Goal: Transaction & Acquisition: Book appointment/travel/reservation

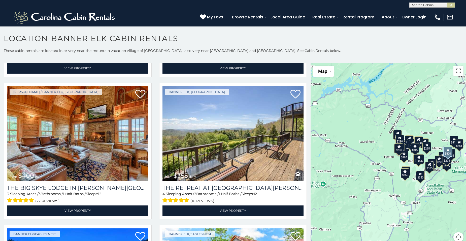
scroll to position [277, 0]
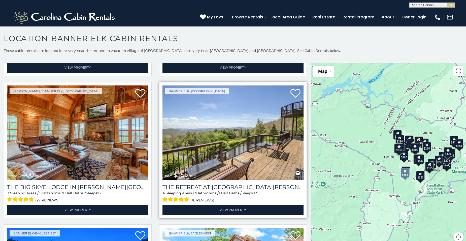
click at [204, 130] on img at bounding box center [232, 132] width 141 height 95
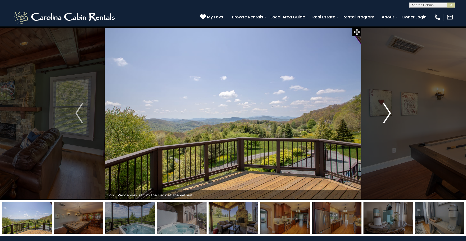
click at [388, 115] on img "Next" at bounding box center [387, 113] width 8 height 20
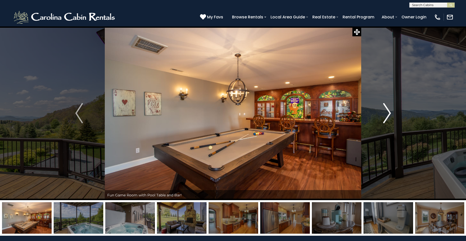
click at [388, 115] on img "Next" at bounding box center [387, 113] width 8 height 20
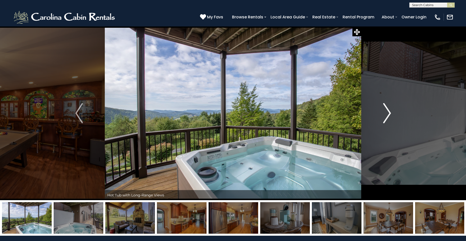
click at [388, 115] on img "Next" at bounding box center [387, 113] width 8 height 20
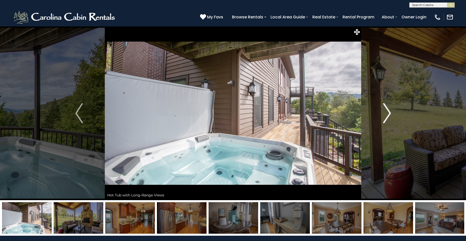
click at [388, 115] on img "Next" at bounding box center [387, 113] width 8 height 20
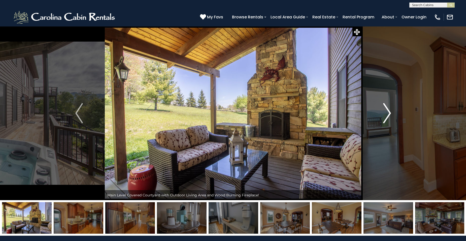
click at [388, 115] on img "Next" at bounding box center [387, 113] width 8 height 20
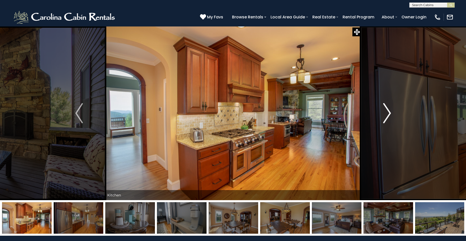
click at [388, 115] on img "Next" at bounding box center [387, 113] width 8 height 20
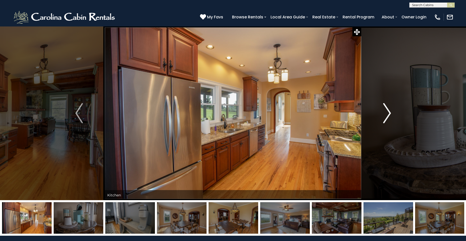
click at [388, 115] on img "Next" at bounding box center [387, 113] width 8 height 20
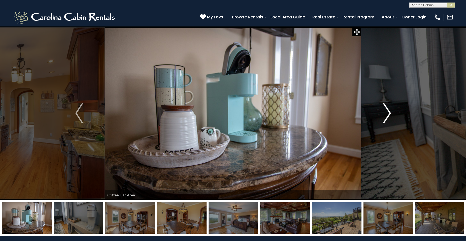
click at [388, 115] on img "Next" at bounding box center [387, 113] width 8 height 20
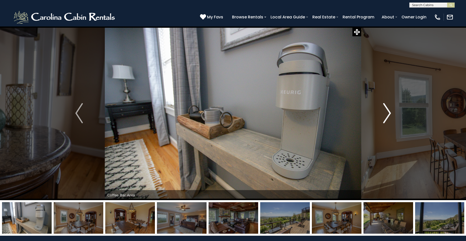
click at [388, 115] on img "Next" at bounding box center [387, 113] width 8 height 20
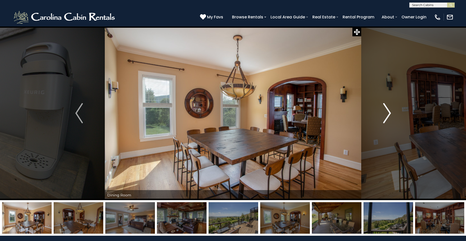
click at [388, 115] on img "Next" at bounding box center [387, 113] width 8 height 20
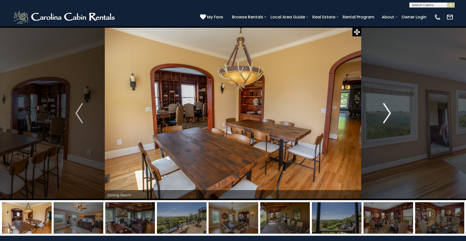
click at [388, 115] on img "Next" at bounding box center [387, 113] width 8 height 20
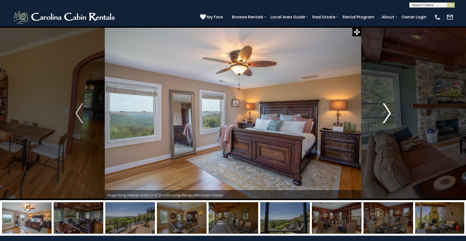
click at [388, 115] on img "Next" at bounding box center [387, 113] width 8 height 20
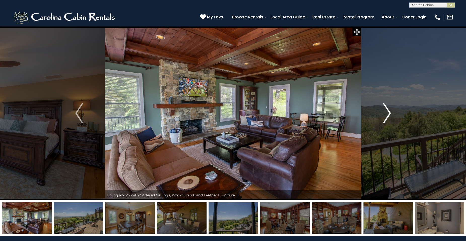
click at [388, 115] on img "Next" at bounding box center [387, 113] width 8 height 20
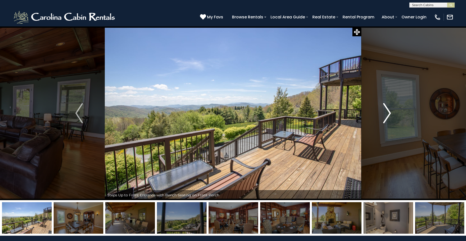
click at [388, 115] on img "Next" at bounding box center [387, 113] width 8 height 20
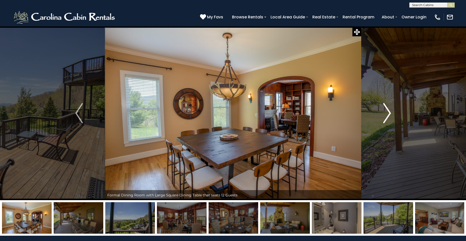
click at [388, 115] on img "Next" at bounding box center [387, 113] width 8 height 20
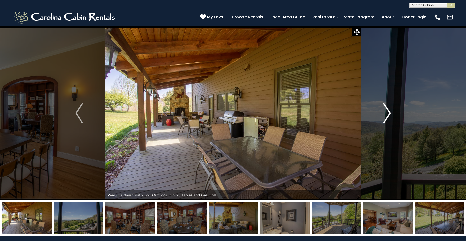
click at [388, 115] on img "Next" at bounding box center [387, 113] width 8 height 20
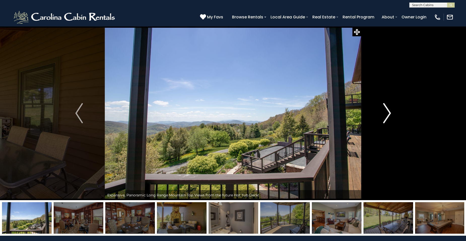
click at [388, 115] on img "Next" at bounding box center [387, 113] width 8 height 20
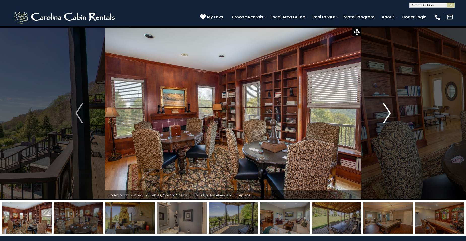
click at [388, 115] on img "Next" at bounding box center [387, 113] width 8 height 20
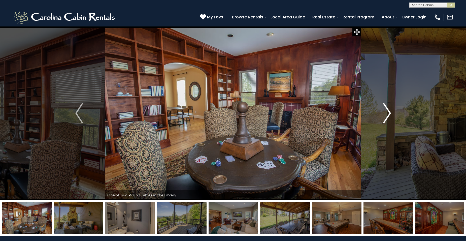
click at [388, 115] on img "Next" at bounding box center [387, 113] width 8 height 20
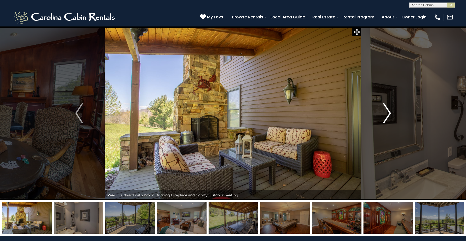
click at [388, 115] on img "Next" at bounding box center [387, 113] width 8 height 20
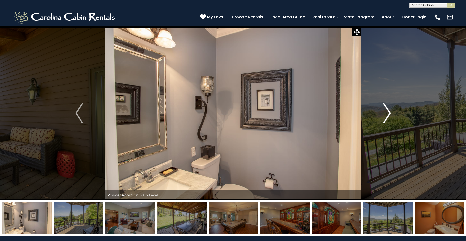
click at [388, 115] on img "Next" at bounding box center [387, 113] width 8 height 20
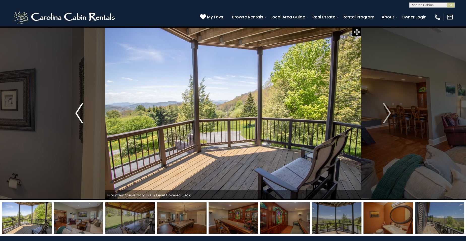
click at [80, 111] on img "Previous" at bounding box center [79, 113] width 8 height 20
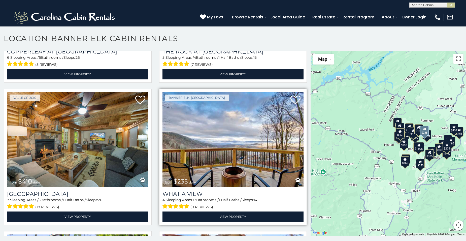
scroll to position [554, 0]
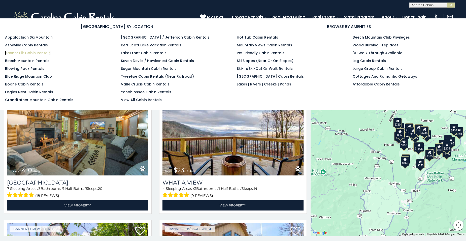
click at [31, 54] on link "Banner Elk Cabin Rentals" at bounding box center [28, 52] width 46 height 5
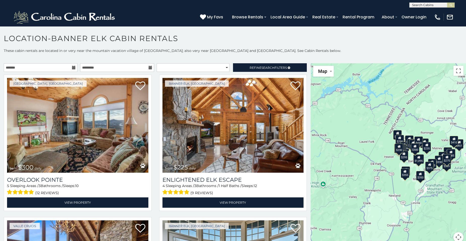
click at [72, 69] on icon at bounding box center [74, 68] width 4 height 4
click at [72, 67] on icon at bounding box center [74, 68] width 4 height 4
click at [61, 66] on input "text" at bounding box center [41, 67] width 74 height 9
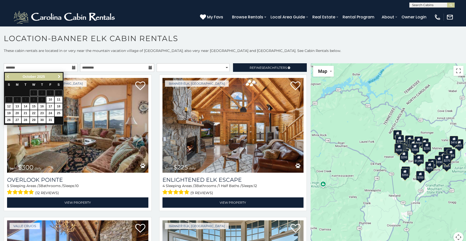
click at [59, 75] on span "Next" at bounding box center [59, 76] width 4 height 4
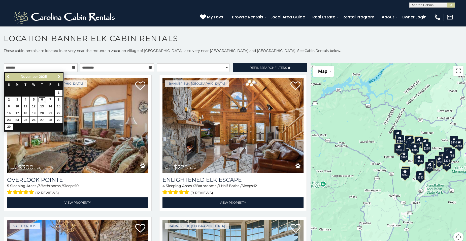
click at [42, 99] on link "6" at bounding box center [42, 99] width 8 height 6
type input "**********"
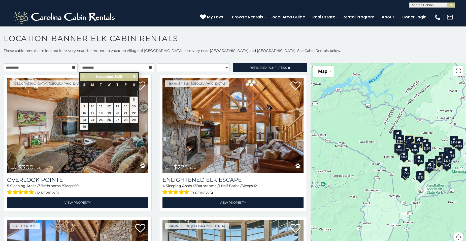
click at [148, 68] on icon at bounding box center [150, 68] width 4 height 4
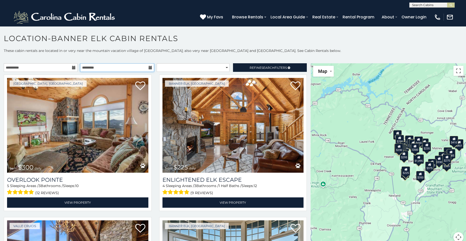
click at [141, 69] on input "text" at bounding box center [117, 67] width 74 height 9
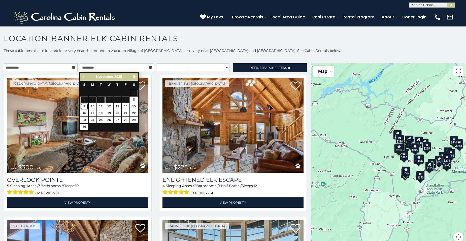
click at [83, 104] on link "9" at bounding box center [84, 106] width 8 height 6
type input "**********"
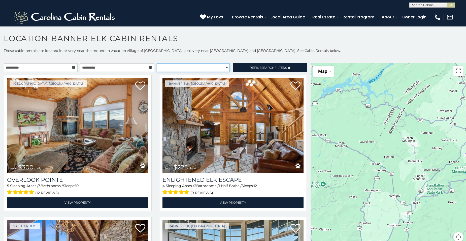
click at [208, 67] on select "**********" at bounding box center [193, 67] width 73 height 9
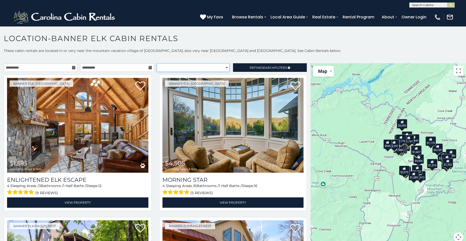
click at [206, 67] on select "**********" at bounding box center [193, 67] width 73 height 9
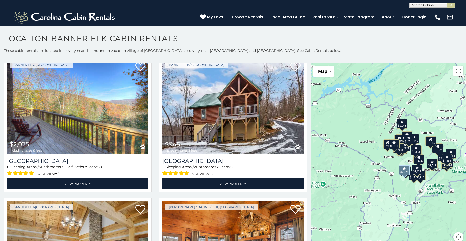
scroll to position [1711, 0]
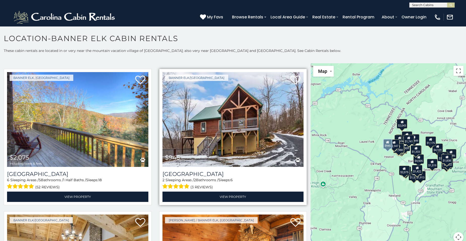
click at [220, 114] on img at bounding box center [232, 119] width 141 height 95
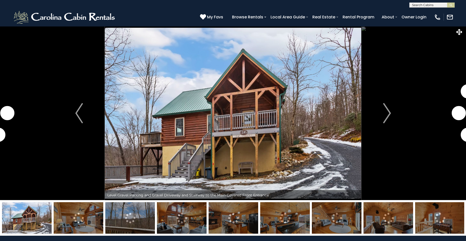
click at [386, 110] on img "Next" at bounding box center [387, 113] width 8 height 20
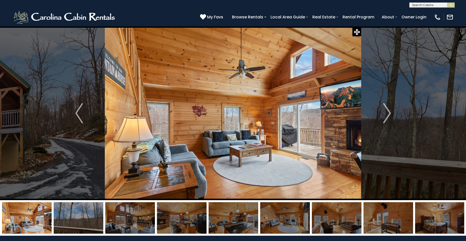
click at [386, 110] on img "Next" at bounding box center [387, 113] width 8 height 20
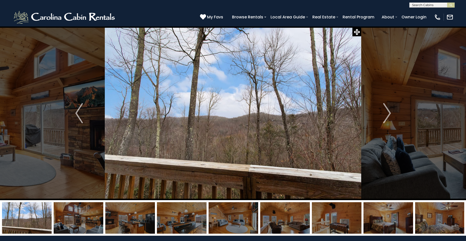
click at [386, 110] on img "Next" at bounding box center [387, 113] width 8 height 20
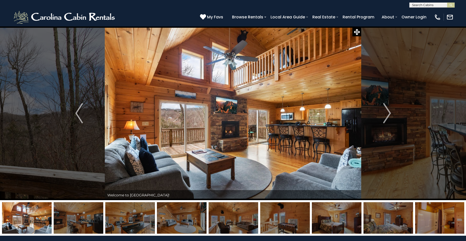
click at [386, 110] on img "Next" at bounding box center [387, 113] width 8 height 20
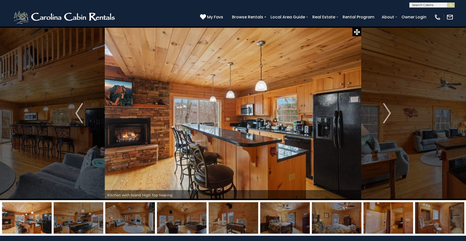
click at [386, 110] on img "Next" at bounding box center [387, 113] width 8 height 20
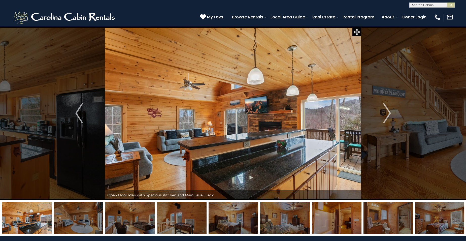
click at [386, 110] on img "Next" at bounding box center [387, 113] width 8 height 20
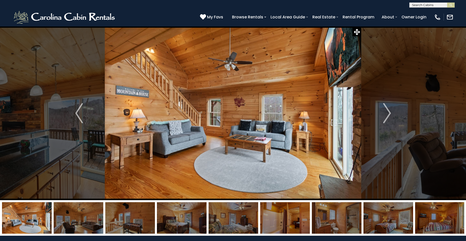
click at [386, 110] on img "Next" at bounding box center [387, 113] width 8 height 20
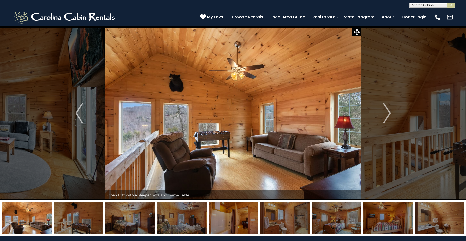
click at [386, 110] on img "Next" at bounding box center [387, 113] width 8 height 20
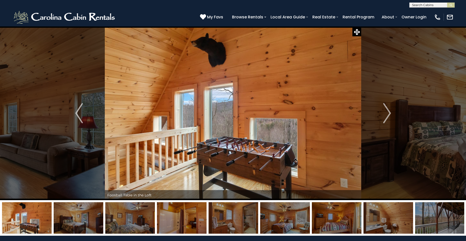
click at [386, 110] on img "Next" at bounding box center [387, 113] width 8 height 20
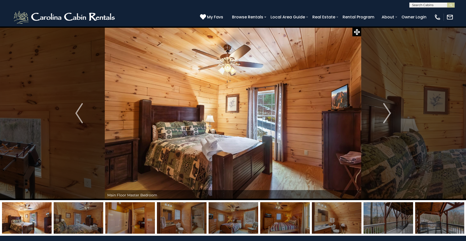
click at [386, 110] on img "Next" at bounding box center [387, 113] width 8 height 20
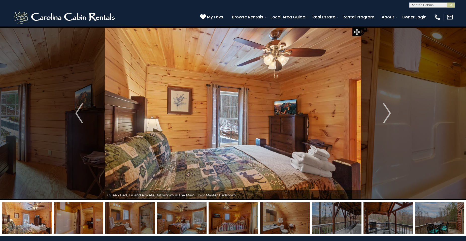
click at [386, 110] on img "Next" at bounding box center [387, 113] width 8 height 20
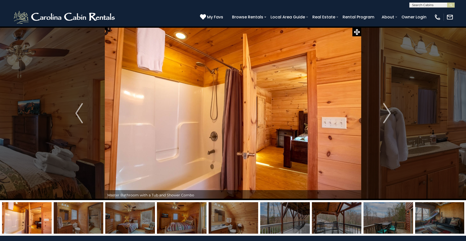
click at [386, 110] on img "Next" at bounding box center [387, 113] width 8 height 20
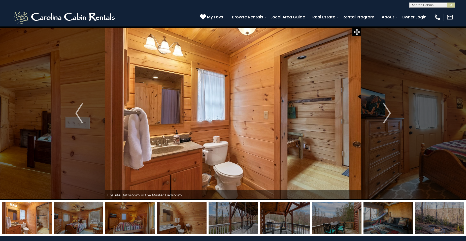
click at [386, 110] on img "Next" at bounding box center [387, 113] width 8 height 20
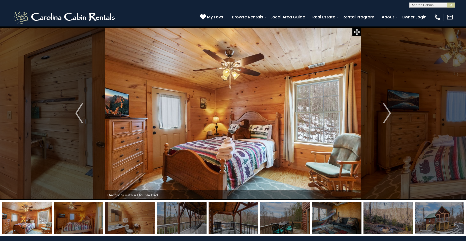
click at [386, 110] on img "Next" at bounding box center [387, 113] width 8 height 20
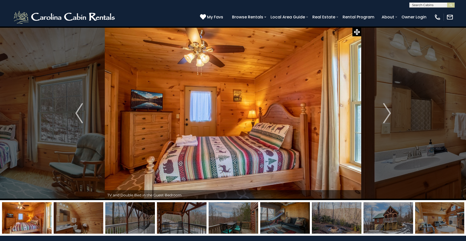
click at [386, 110] on img "Next" at bounding box center [387, 113] width 8 height 20
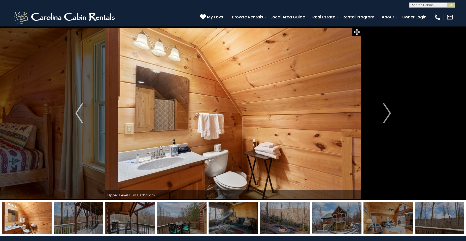
click at [386, 110] on img "Next" at bounding box center [387, 113] width 8 height 20
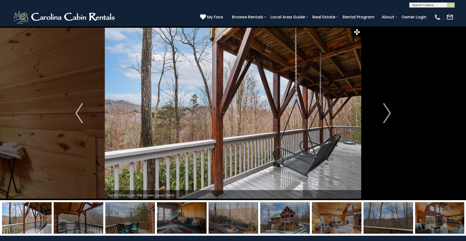
click at [386, 110] on img "Next" at bounding box center [387, 113] width 8 height 20
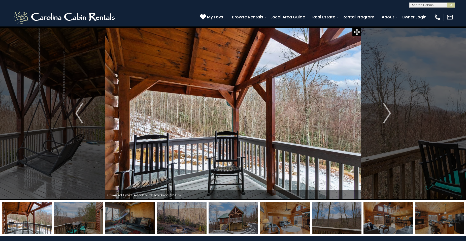
click at [386, 110] on img "Next" at bounding box center [387, 113] width 8 height 20
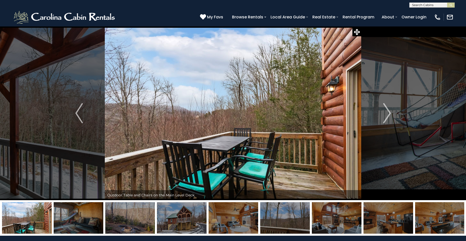
click at [386, 110] on img "Next" at bounding box center [387, 113] width 8 height 20
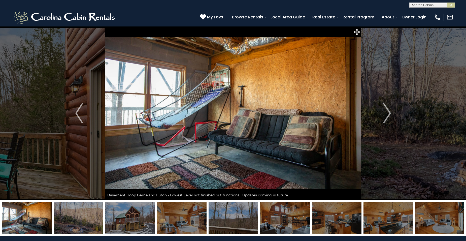
click at [386, 110] on img "Next" at bounding box center [387, 113] width 8 height 20
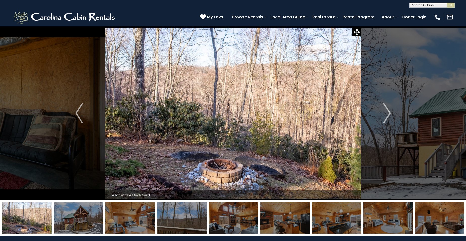
click at [386, 110] on img "Next" at bounding box center [387, 113] width 8 height 20
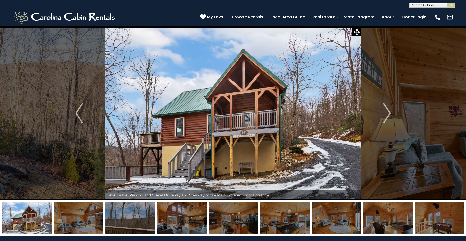
click at [386, 110] on img "Next" at bounding box center [387, 113] width 8 height 20
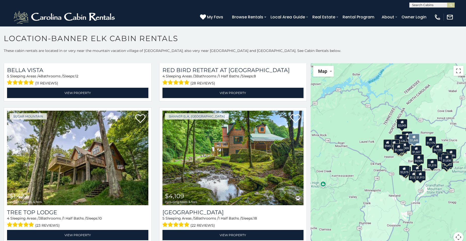
scroll to position [1384, 0]
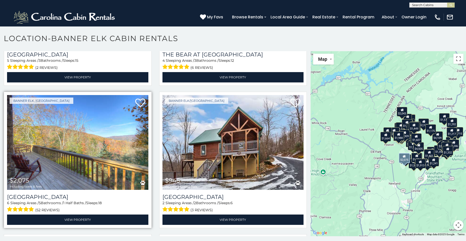
scroll to position [1661, 0]
